Goal: Communication & Community: Answer question/provide support

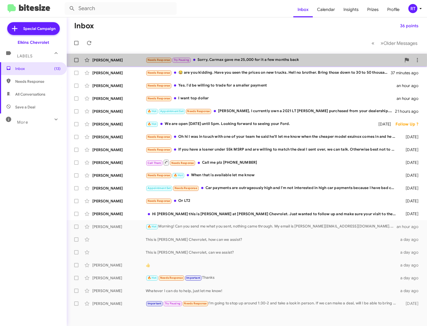
click at [214, 60] on div "Needs Response Try Pausing Sorry, Carmax gave me 25,000 for it a few months back" at bounding box center [274, 60] width 256 height 6
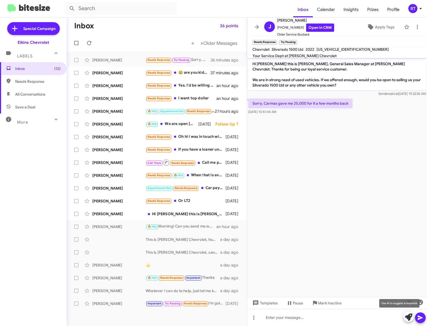
click at [409, 316] on icon at bounding box center [408, 316] width 7 height 7
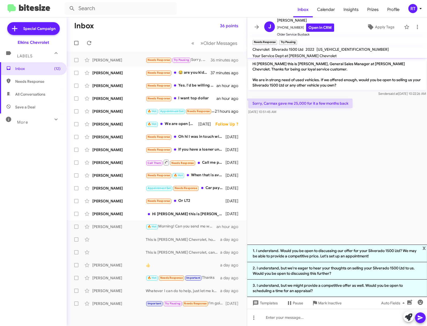
click at [409, 316] on icon at bounding box center [408, 316] width 7 height 7
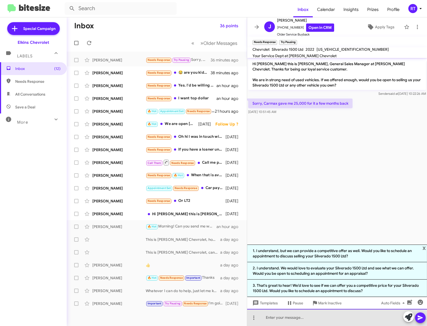
click at [275, 314] on div at bounding box center [337, 317] width 180 height 17
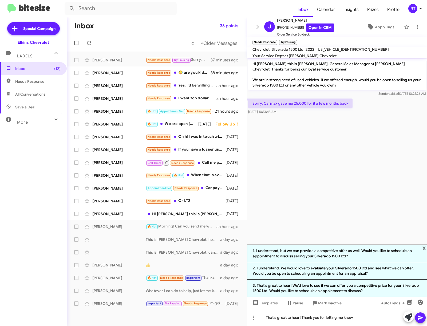
click at [422, 319] on icon at bounding box center [420, 318] width 6 height 6
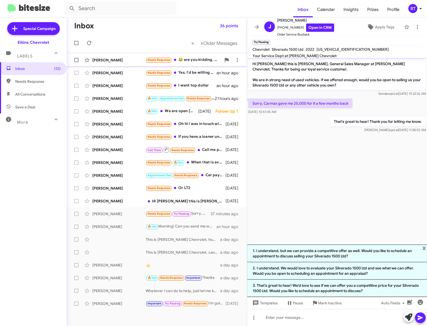
click at [103, 60] on div "[PERSON_NAME]" at bounding box center [118, 59] width 53 height 5
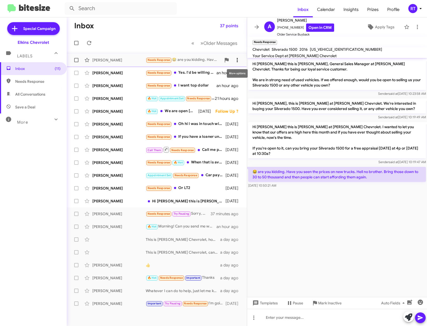
click at [237, 60] on icon at bounding box center [237, 60] width 1 height 4
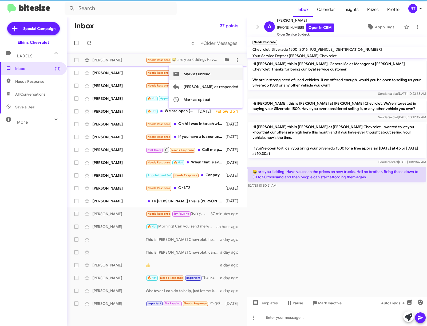
click at [211, 73] on span "Mark as unread" at bounding box center [197, 74] width 27 height 13
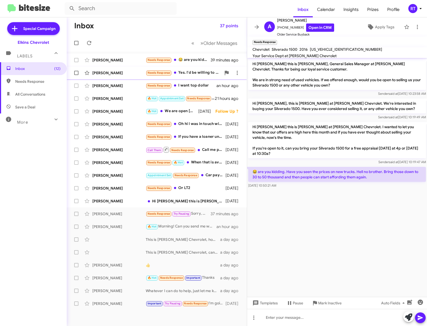
click at [112, 71] on div "[PERSON_NAME]" at bounding box center [118, 72] width 53 height 5
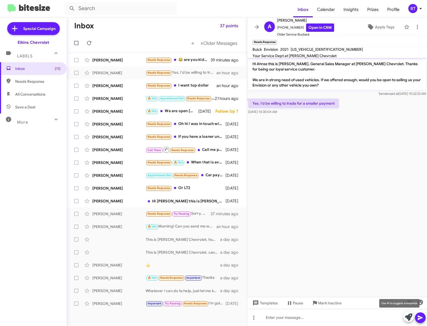
click at [408, 319] on icon at bounding box center [408, 316] width 7 height 7
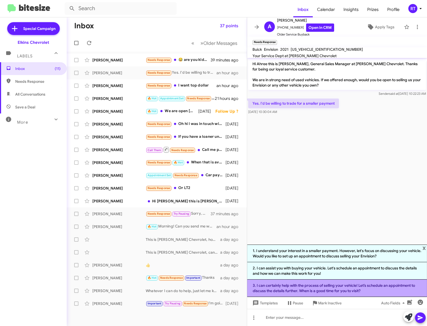
click at [362, 288] on li "3. I can certainly help with the process of selling your vehicle! Let’s schedul…" at bounding box center [337, 288] width 180 height 17
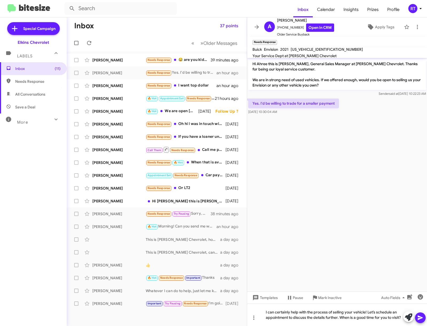
click at [421, 317] on icon at bounding box center [420, 318] width 5 height 5
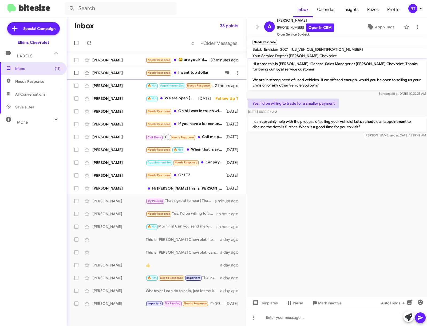
click at [120, 75] on div "[PERSON_NAME]" at bounding box center [118, 72] width 53 height 5
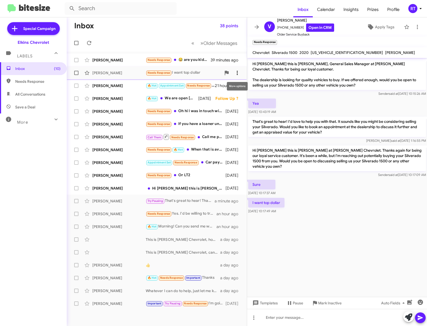
click at [237, 75] on icon at bounding box center [237, 73] width 6 height 6
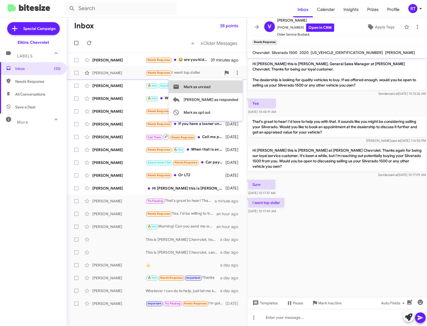
click at [211, 88] on span "Mark as unread" at bounding box center [197, 86] width 27 height 13
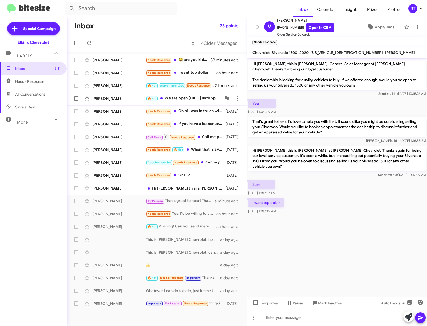
click at [108, 100] on div "[PERSON_NAME]" at bounding box center [118, 98] width 53 height 5
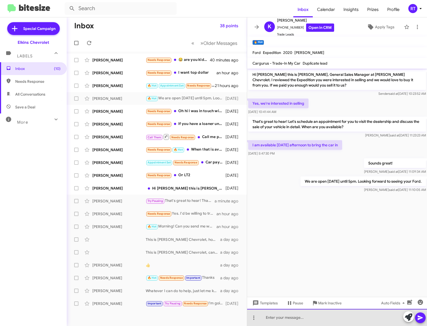
click at [274, 316] on div at bounding box center [337, 317] width 180 height 17
